Goal: Find specific page/section: Find specific page/section

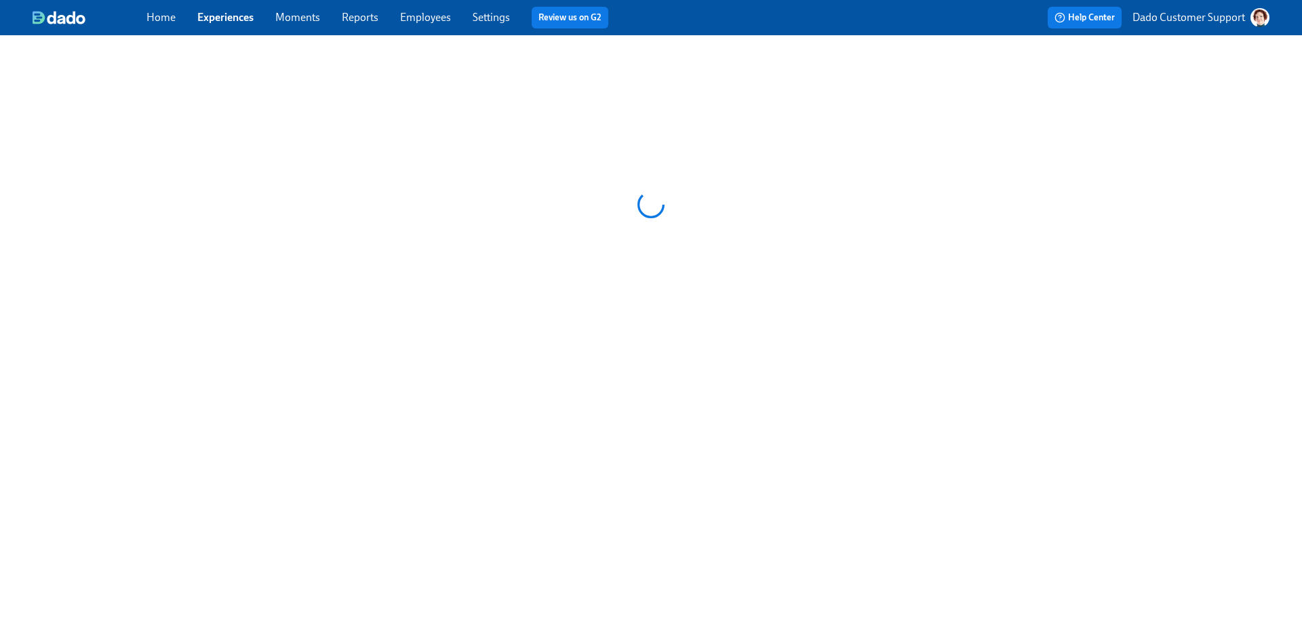
click at [424, 19] on link "Employees" at bounding box center [425, 17] width 51 height 13
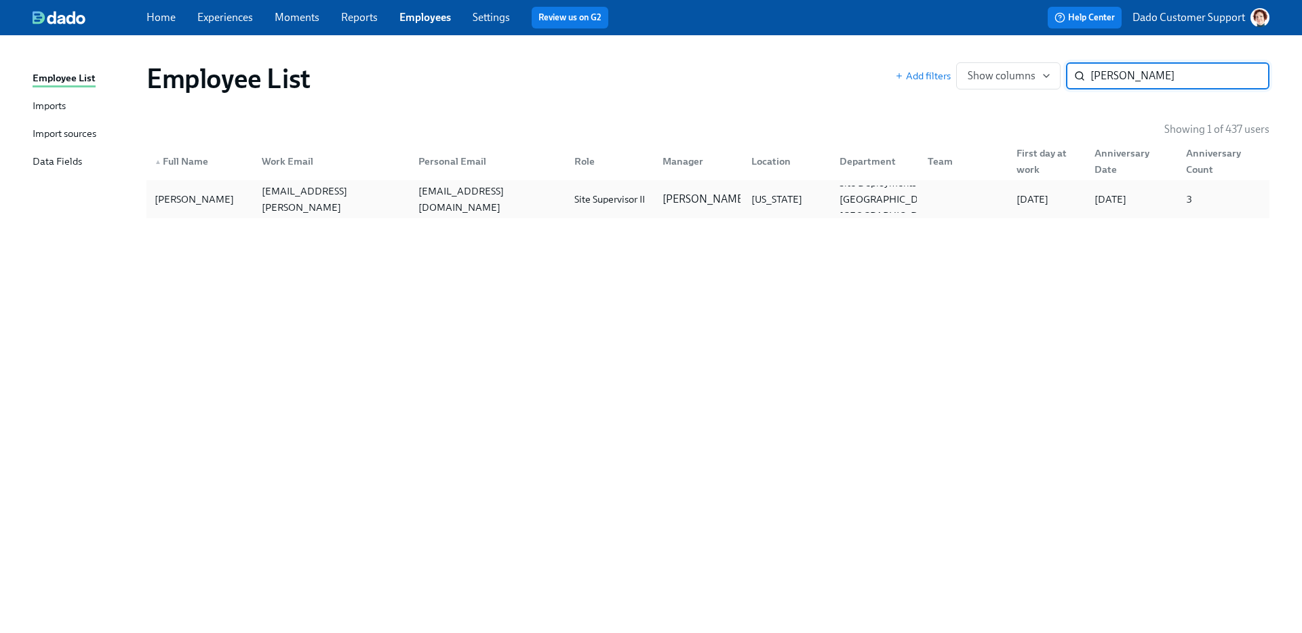
type input "Posey"
click at [408, 208] on div "jeremiahpposey@gmail.com" at bounding box center [486, 199] width 156 height 27
